Goal: Find contact information: Find contact information

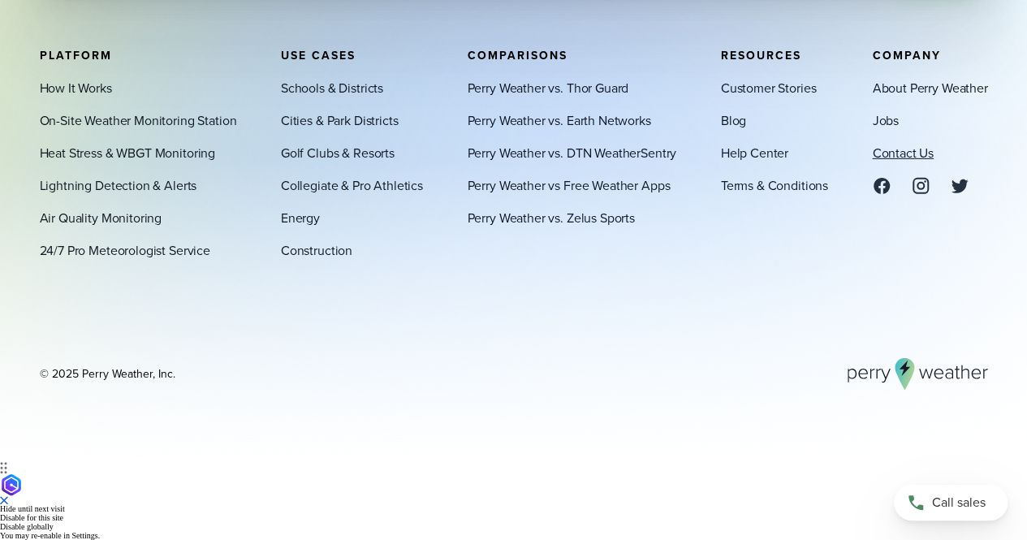
scroll to position [5490, 0]
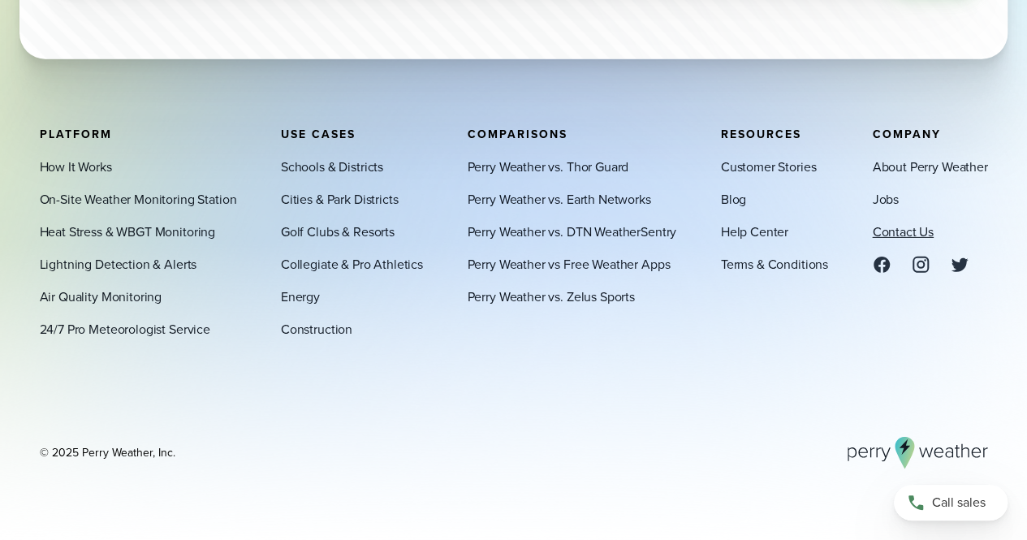
click at [909, 231] on link "Contact Us" at bounding box center [902, 231] width 61 height 19
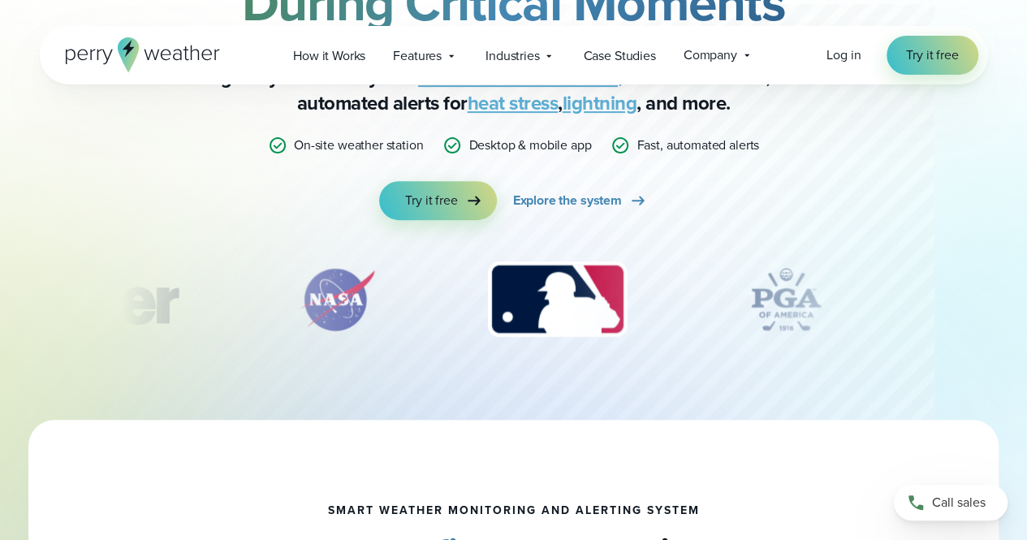
scroll to position [0, 0]
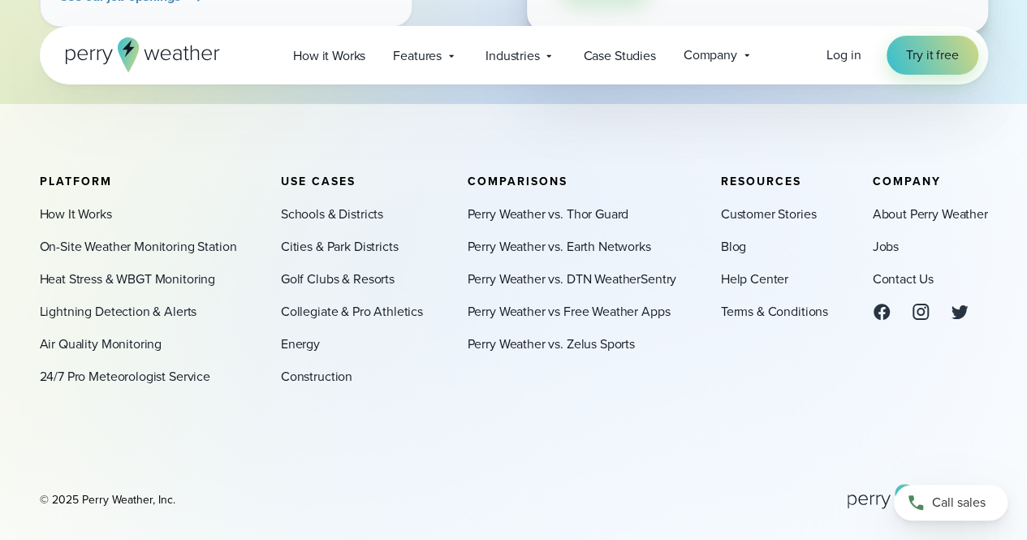
scroll to position [794, 0]
